Goal: Task Accomplishment & Management: Use online tool/utility

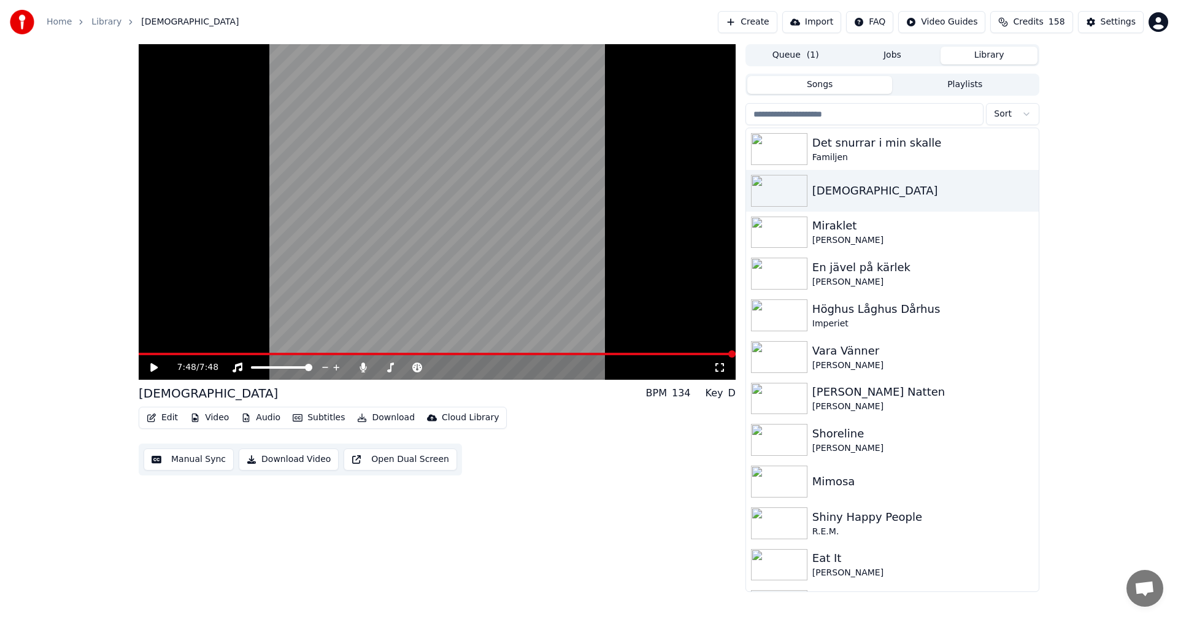
click at [490, 22] on span "Credits" at bounding box center [1028, 22] width 30 height 12
click at [490, 140] on button "Refresh" at bounding box center [1038, 148] width 63 height 22
click at [490, 137] on button "Refresh" at bounding box center [1038, 148] width 63 height 22
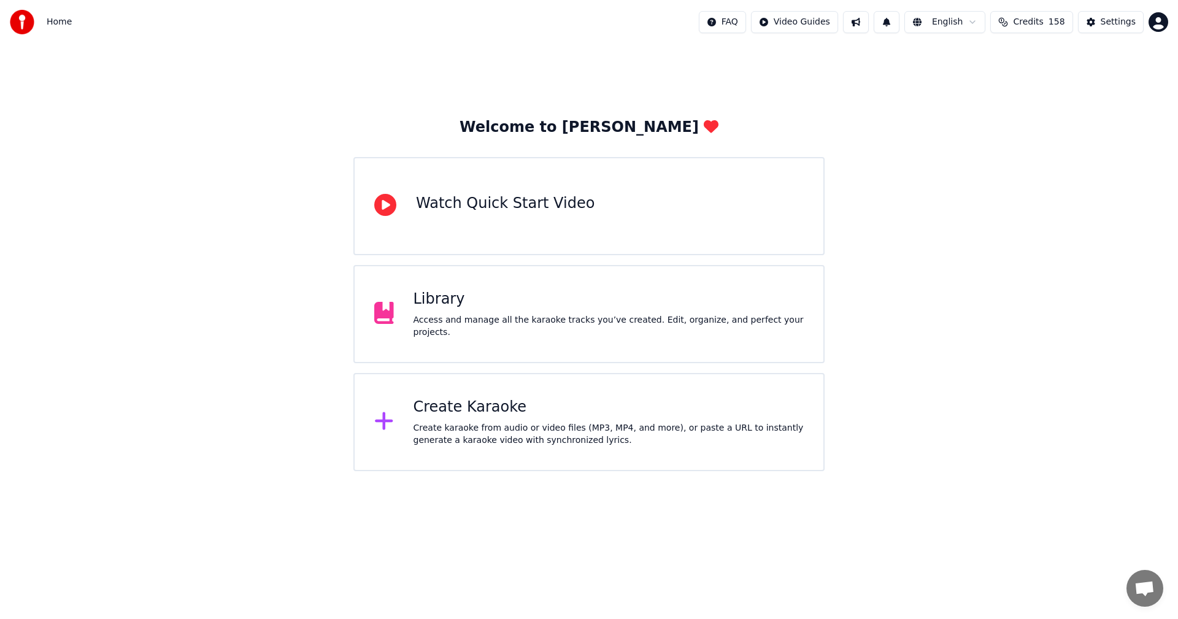
click at [1063, 21] on span "158" at bounding box center [1056, 22] width 17 height 12
click at [1044, 137] on button "Refresh" at bounding box center [1038, 148] width 63 height 22
